Goal: Information Seeking & Learning: Learn about a topic

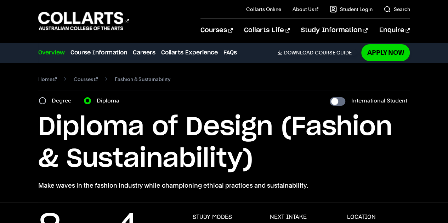
click at [52, 99] on label "Degree" at bounding box center [64, 101] width 24 height 10
click at [46, 99] on input "Degree" at bounding box center [42, 100] width 7 height 7
radio input "true"
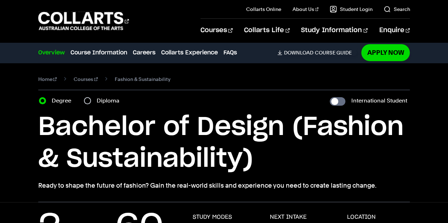
click at [105, 101] on label "Diploma" at bounding box center [110, 101] width 27 height 10
click at [91, 101] on input "Diploma" at bounding box center [87, 100] width 7 height 7
radio input "true"
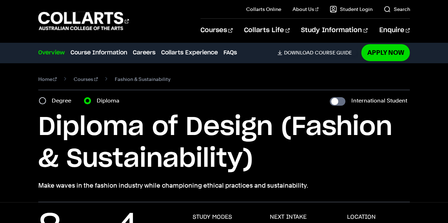
click at [64, 101] on label "Degree" at bounding box center [64, 101] width 24 height 10
click at [46, 101] on input "Degree" at bounding box center [42, 100] width 7 height 7
radio input "true"
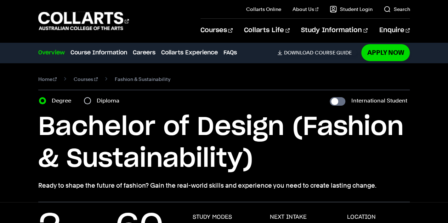
click at [109, 102] on label "Diploma" at bounding box center [110, 101] width 27 height 10
click at [91, 102] on input "Diploma" at bounding box center [87, 100] width 7 height 7
radio input "true"
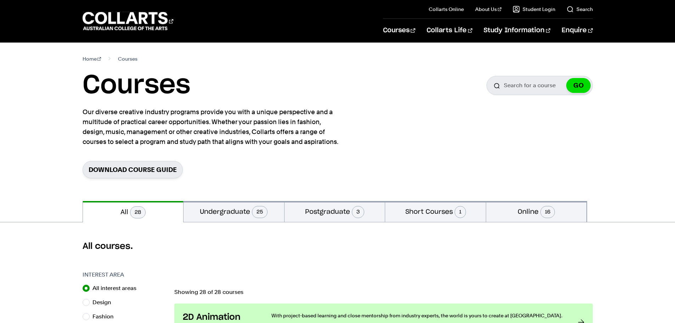
scroll to position [744, 0]
